Goal: Information Seeking & Learning: Learn about a topic

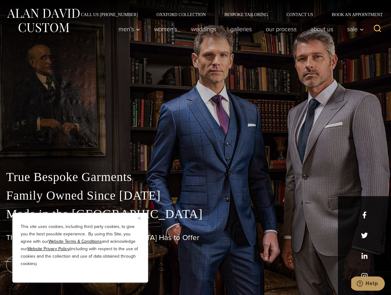
click at [139, 215] on button "Close" at bounding box center [141, 217] width 7 height 7
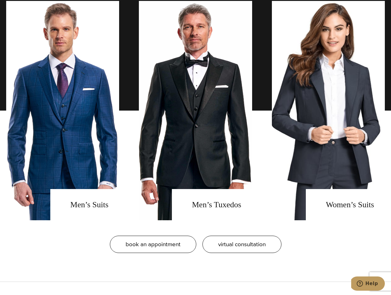
scroll to position [504, 0]
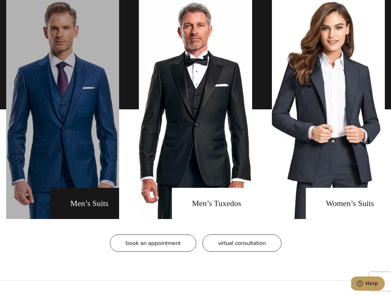
click at [81, 202] on link "men's suits" at bounding box center [62, 109] width 113 height 219
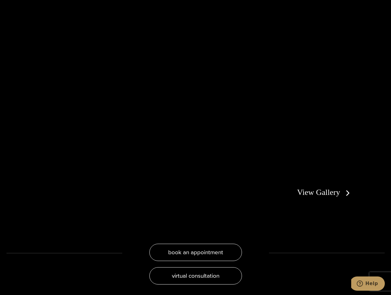
scroll to position [1095, 0]
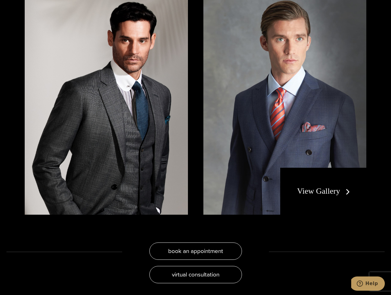
click at [315, 185] on div "View Gallery" at bounding box center [323, 190] width 86 height 47
click at [316, 186] on link "View Gallery" at bounding box center [324, 190] width 55 height 9
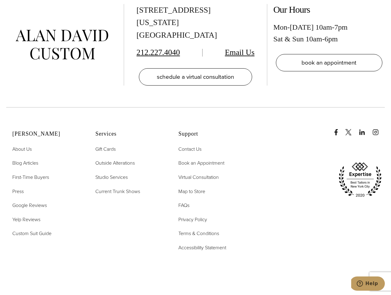
scroll to position [2769, 0]
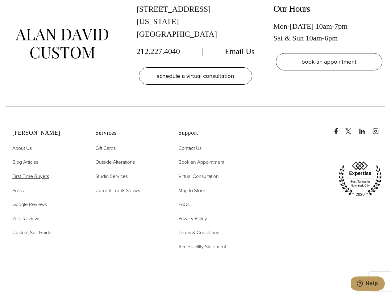
click at [32, 172] on span "First-Time Buyers" at bounding box center [30, 175] width 37 height 7
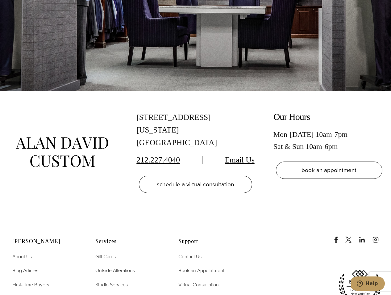
scroll to position [1399, 0]
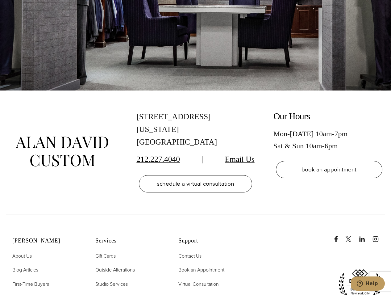
click at [23, 266] on span "Blog Articles" at bounding box center [25, 269] width 26 height 7
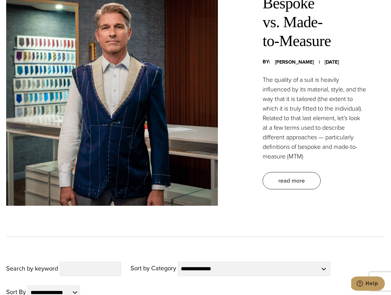
scroll to position [343, 0]
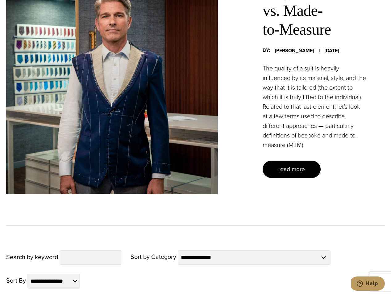
click at [289, 173] on span "read more" at bounding box center [291, 168] width 27 height 9
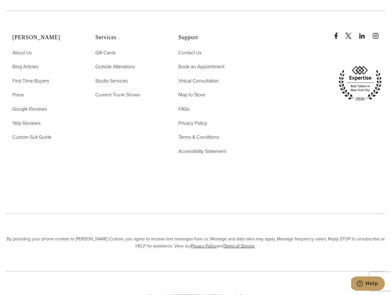
scroll to position [1526, 0]
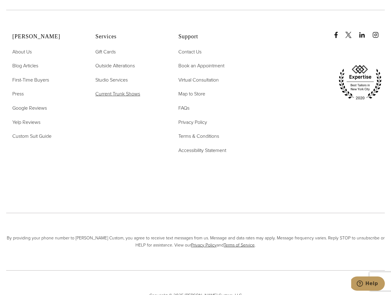
click at [115, 91] on span "Current Trunk Shows" at bounding box center [117, 93] width 45 height 7
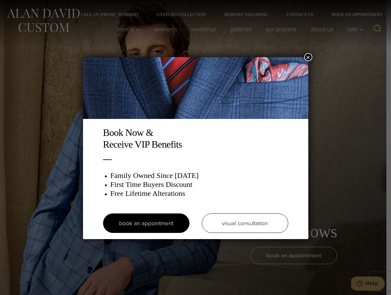
click at [308, 56] on button "×" at bounding box center [308, 57] width 8 height 8
